Goal: Check status: Check status

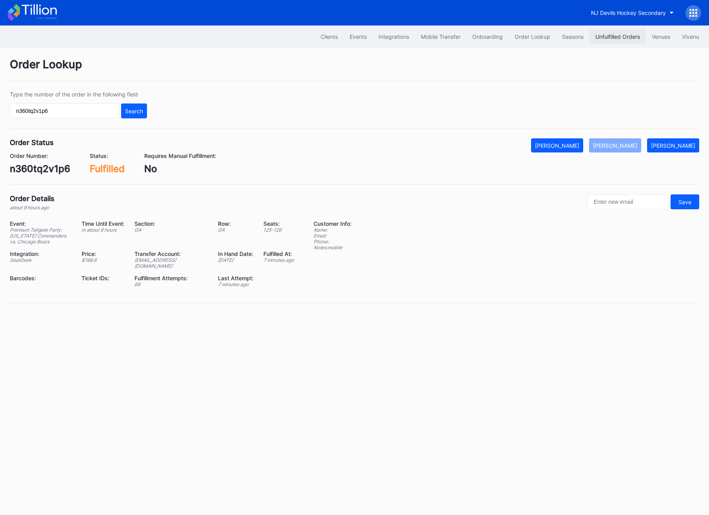
click at [606, 35] on div "Unfulfilled Orders" at bounding box center [617, 36] width 45 height 7
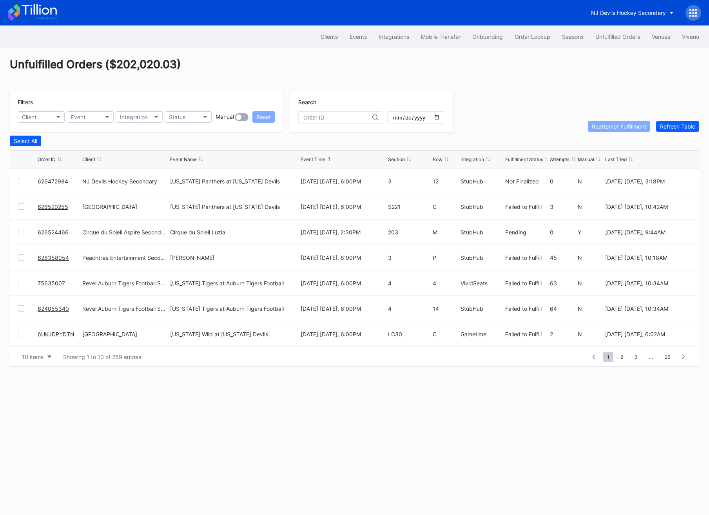
click at [52, 205] on link "626520255" at bounding box center [53, 206] width 31 height 7
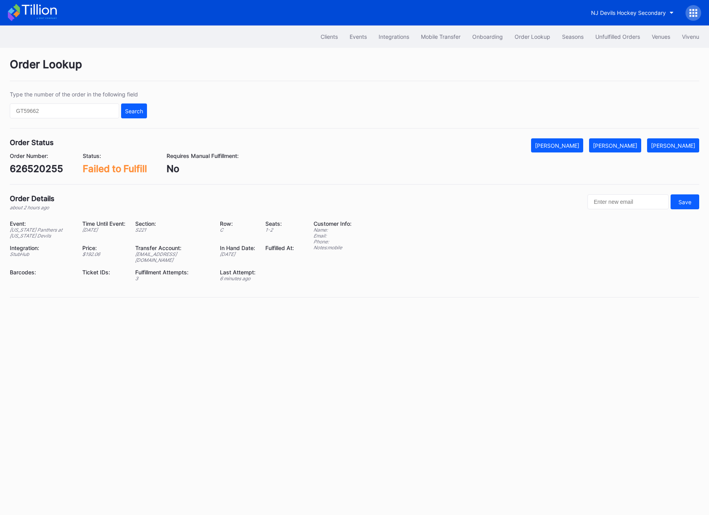
click at [153, 257] on div "[EMAIL_ADDRESS][DOMAIN_NAME]" at bounding box center [172, 257] width 75 height 12
copy div "[EMAIL_ADDRESS][DOMAIN_NAME]"
click at [24, 110] on input "text" at bounding box center [64, 110] width 109 height 15
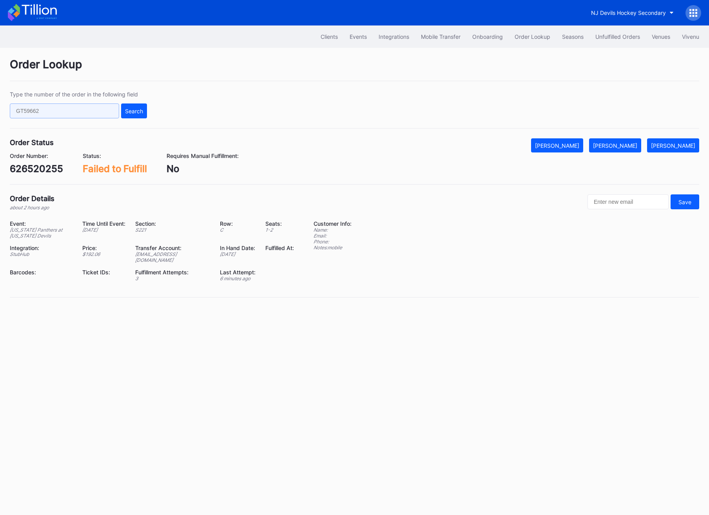
paste input "wnl6t9g370r"
type input "wnl6t9g370r"
click at [137, 115] on button "Search" at bounding box center [134, 110] width 26 height 15
